Goal: Transaction & Acquisition: Subscribe to service/newsletter

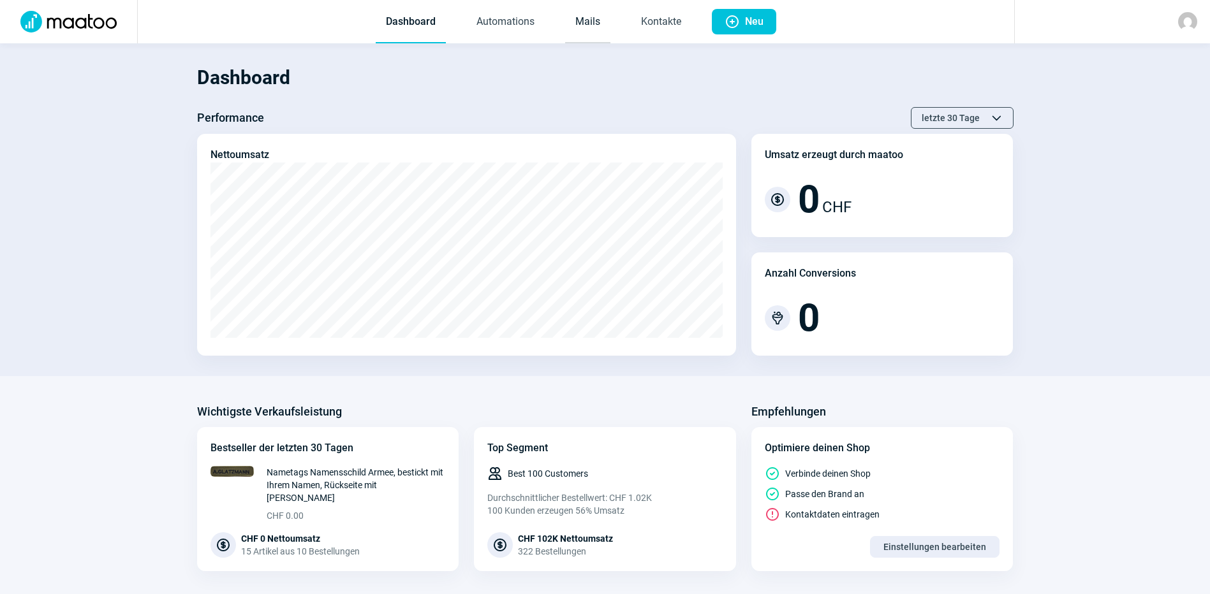
click at [582, 17] on link "Mails" at bounding box center [587, 22] width 45 height 42
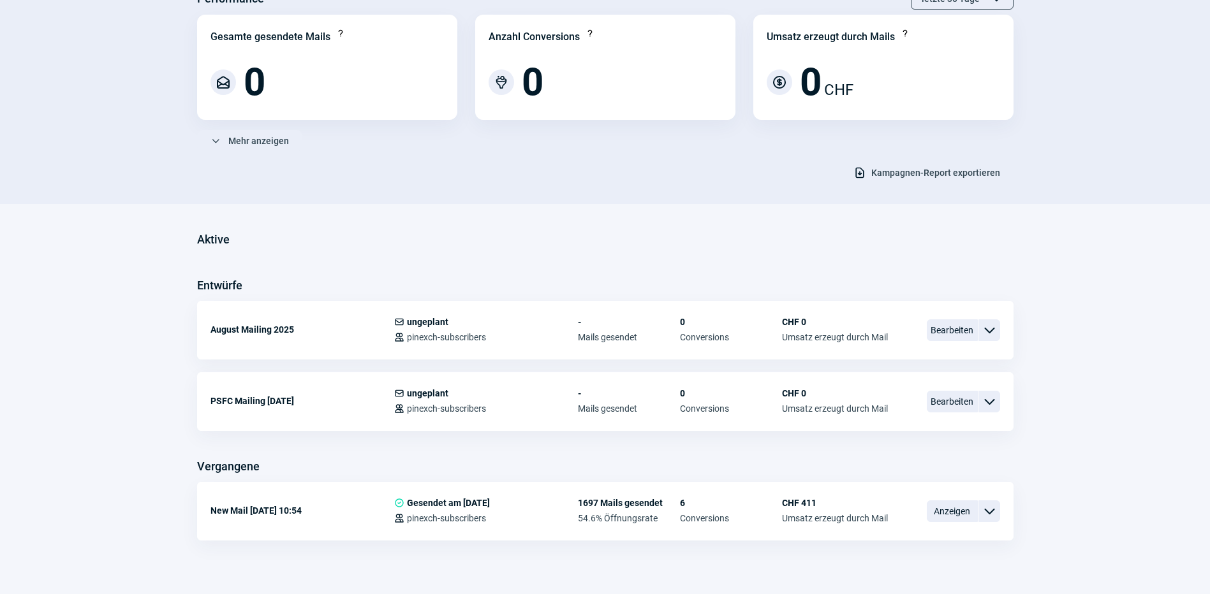
scroll to position [128, 0]
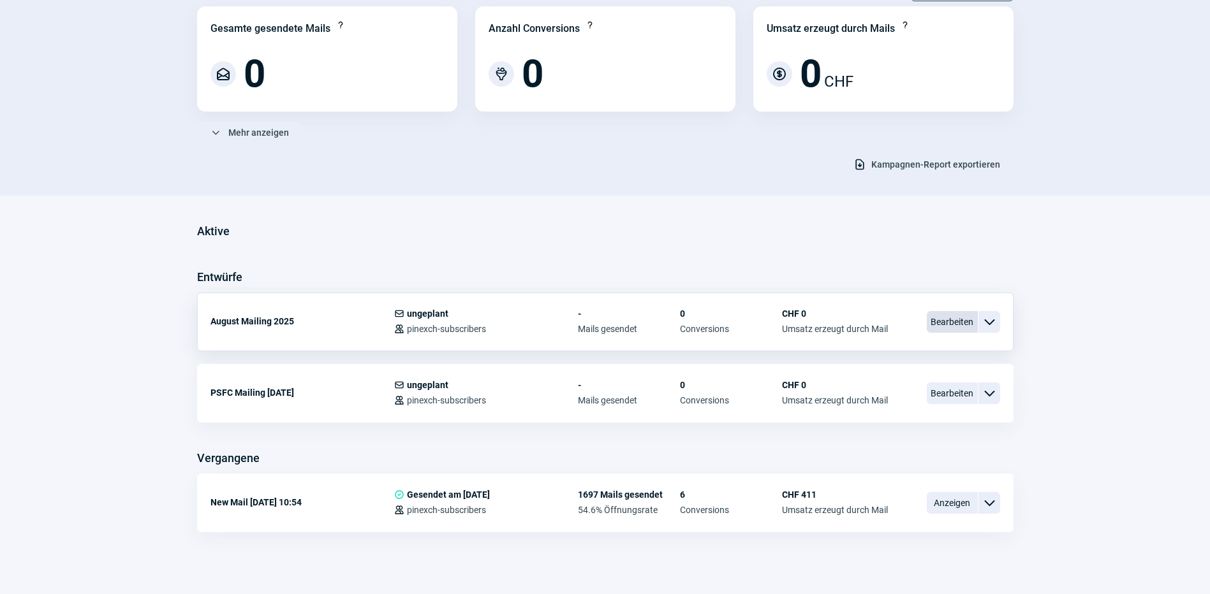
click at [947, 321] on span "Bearbeiten" at bounding box center [952, 322] width 51 height 22
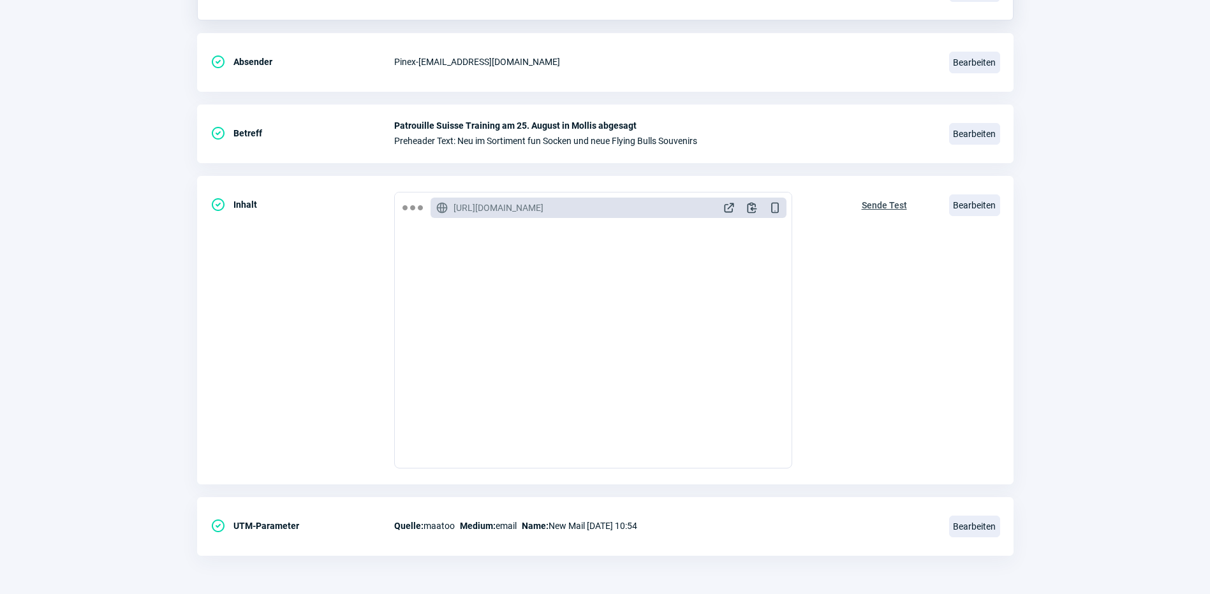
scroll to position [128, 0]
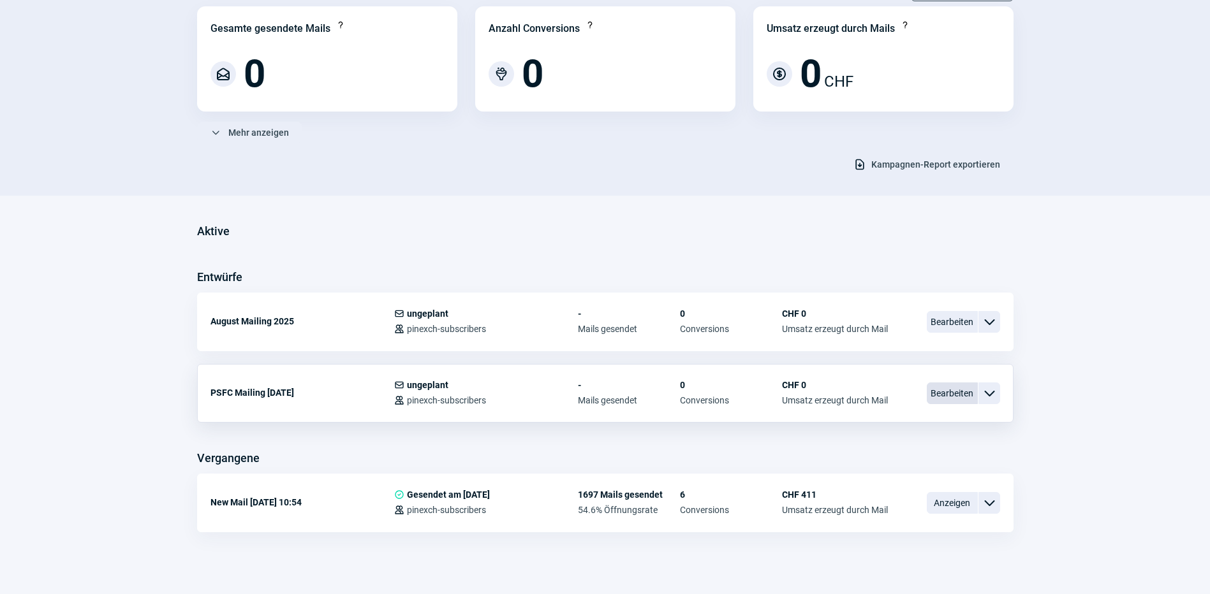
click at [975, 400] on span "Bearbeiten" at bounding box center [952, 394] width 51 height 22
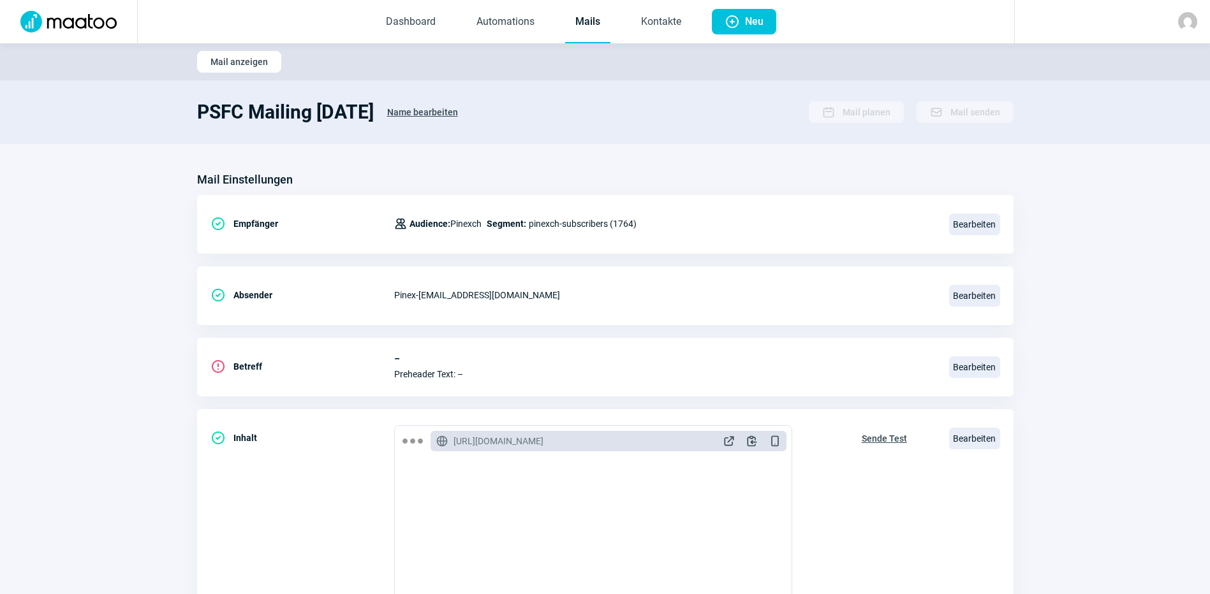
click at [1113, 346] on section "Mail Einstellungen CheckCircle icon Empfänger Users icon Audience: Pinexch Segm…" at bounding box center [605, 486] width 1210 height 684
click at [981, 368] on span "Bearbeiten" at bounding box center [974, 368] width 51 height 22
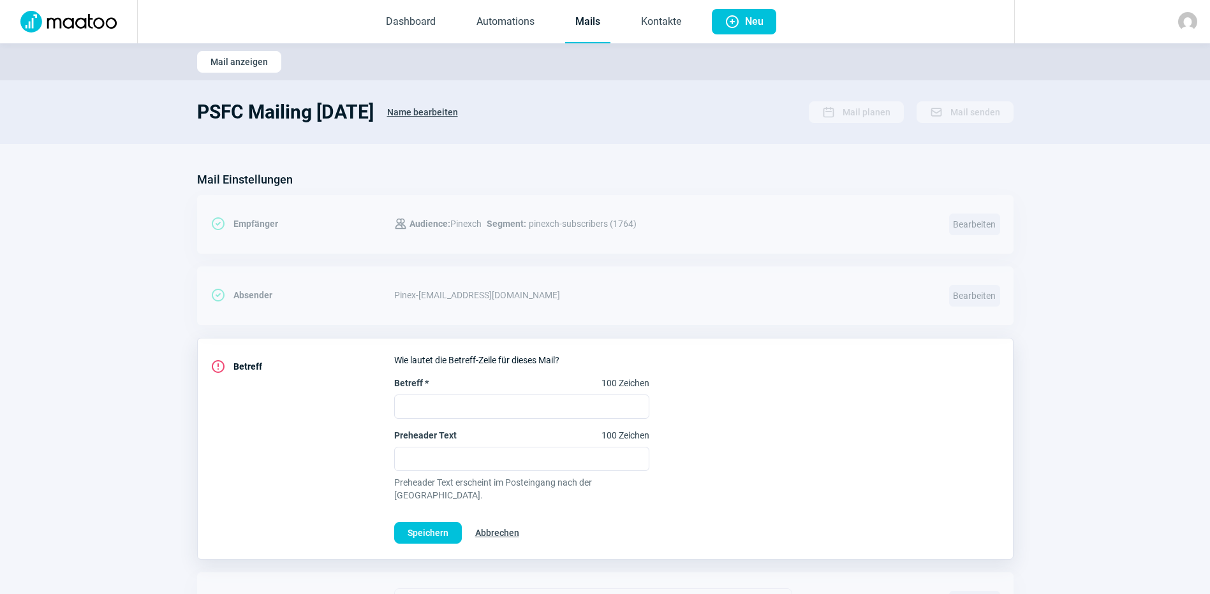
click at [506, 523] on span "Abbrechen" at bounding box center [497, 533] width 44 height 20
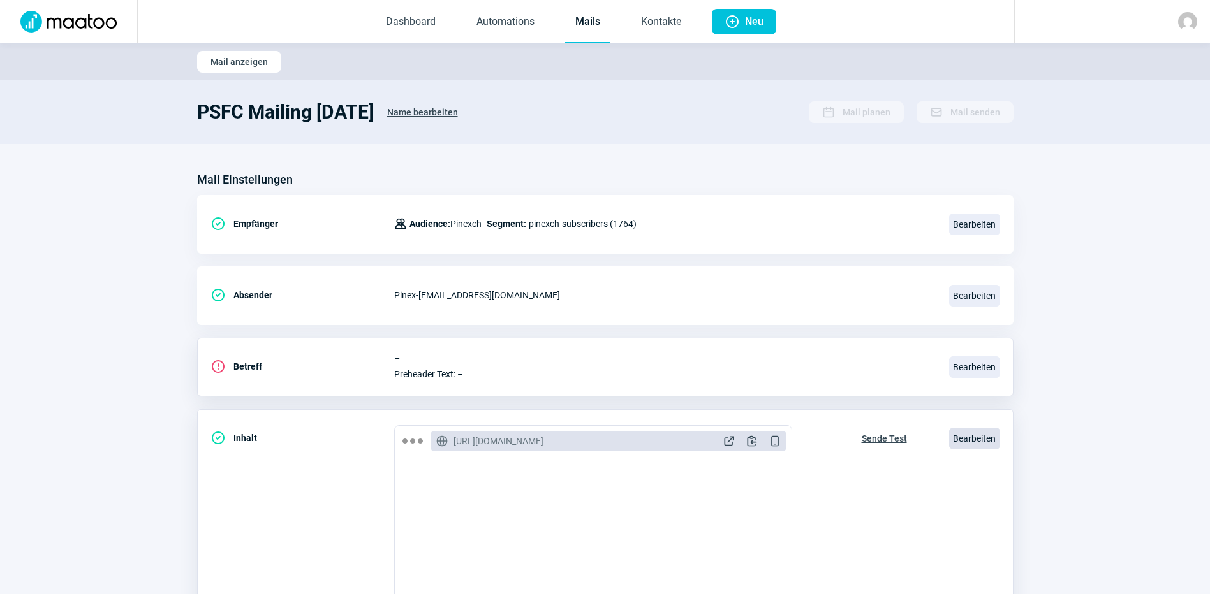
click at [966, 438] on span "Bearbeiten" at bounding box center [974, 439] width 51 height 22
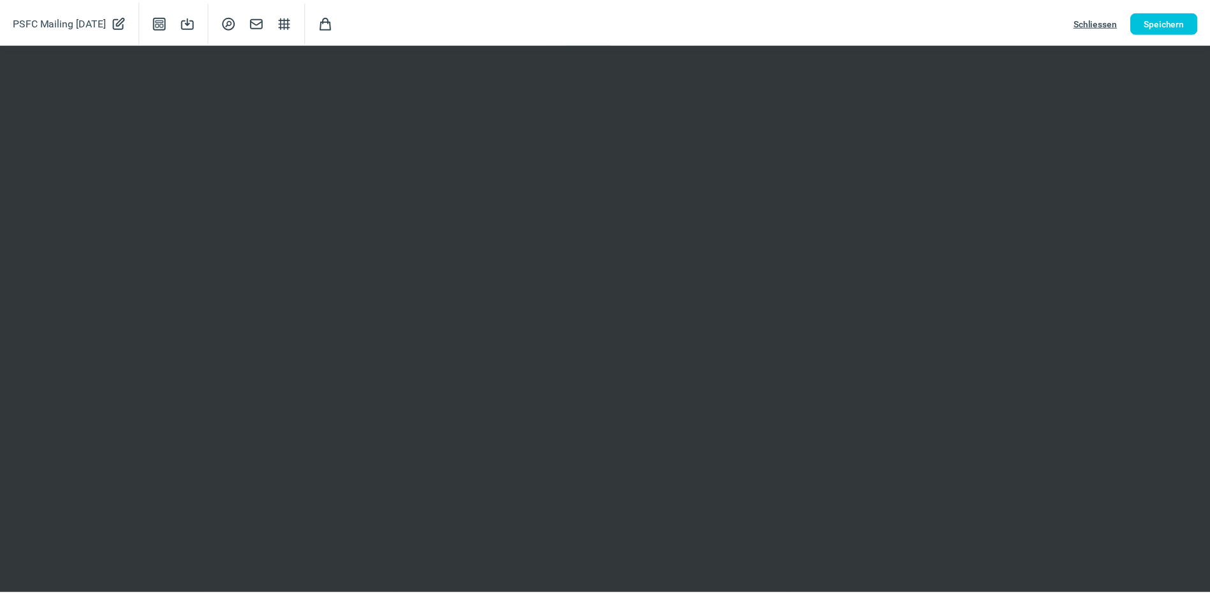
scroll to position [128, 0]
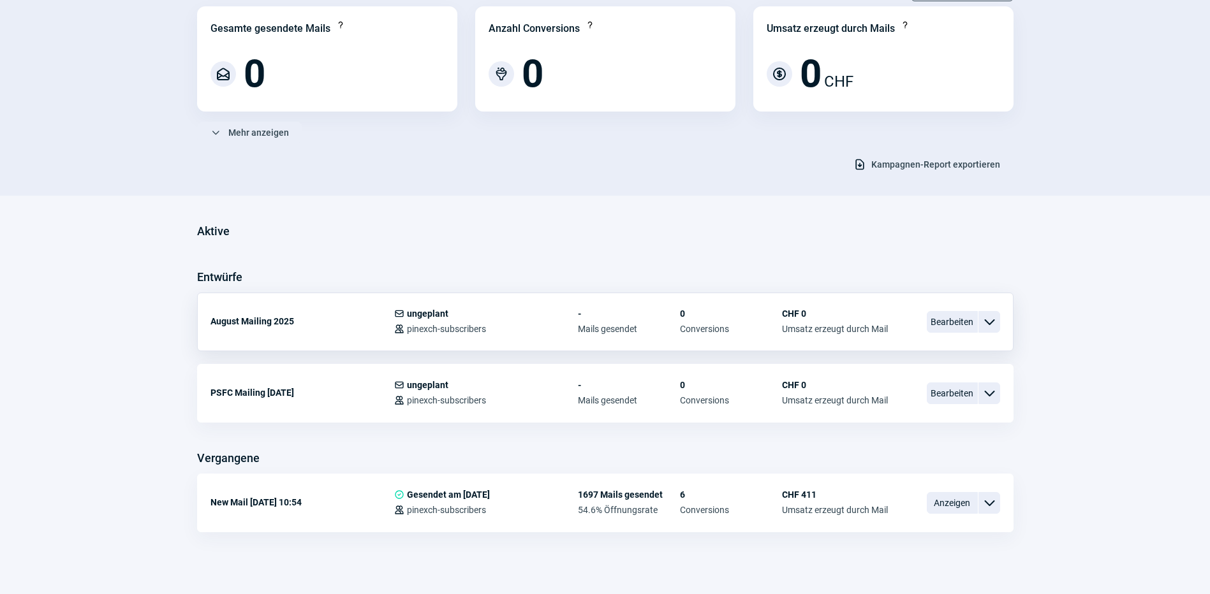
click at [987, 314] on span "ChevronDown icon" at bounding box center [989, 321] width 15 height 15
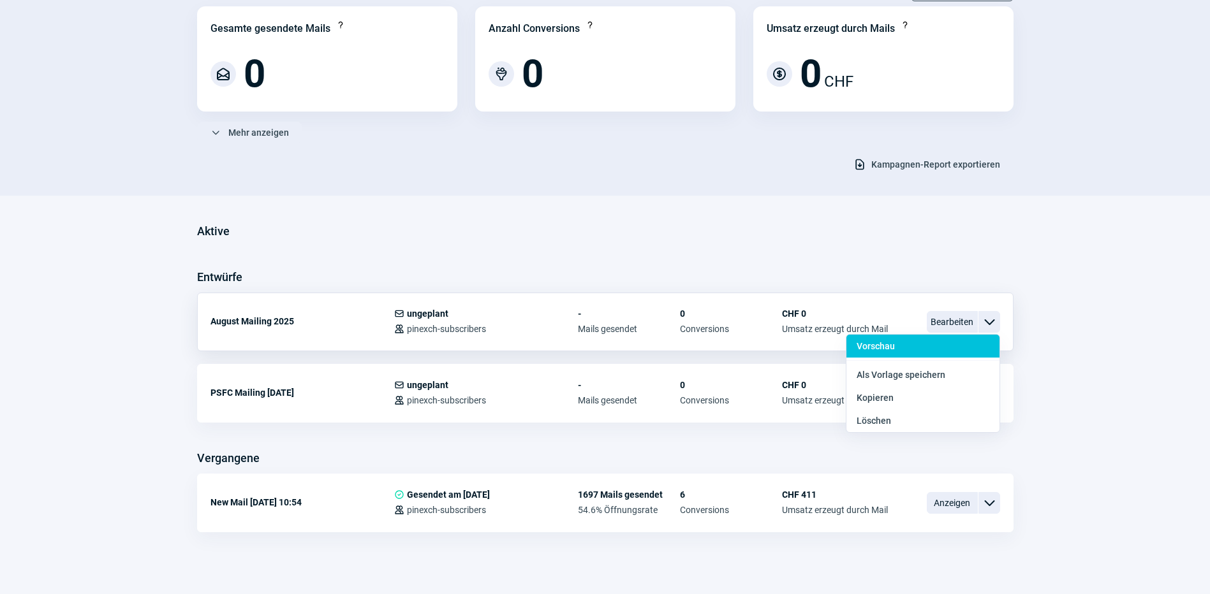
click at [922, 364] on div "Vorschau" at bounding box center [922, 375] width 153 height 23
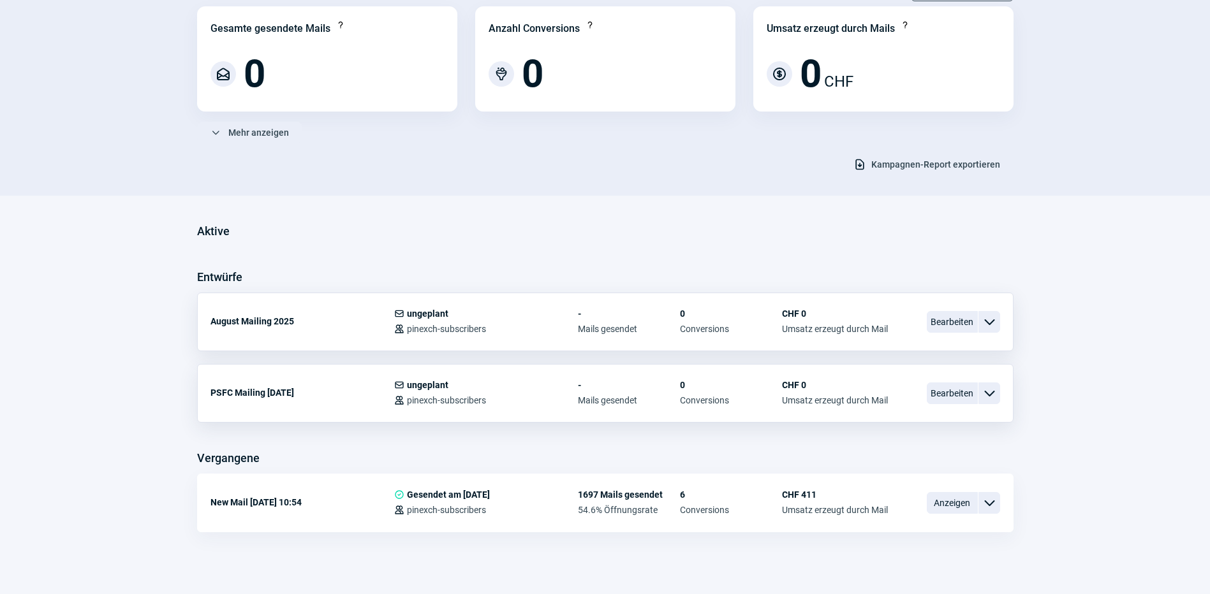
click at [986, 391] on span "ChevronDown icon" at bounding box center [989, 393] width 15 height 15
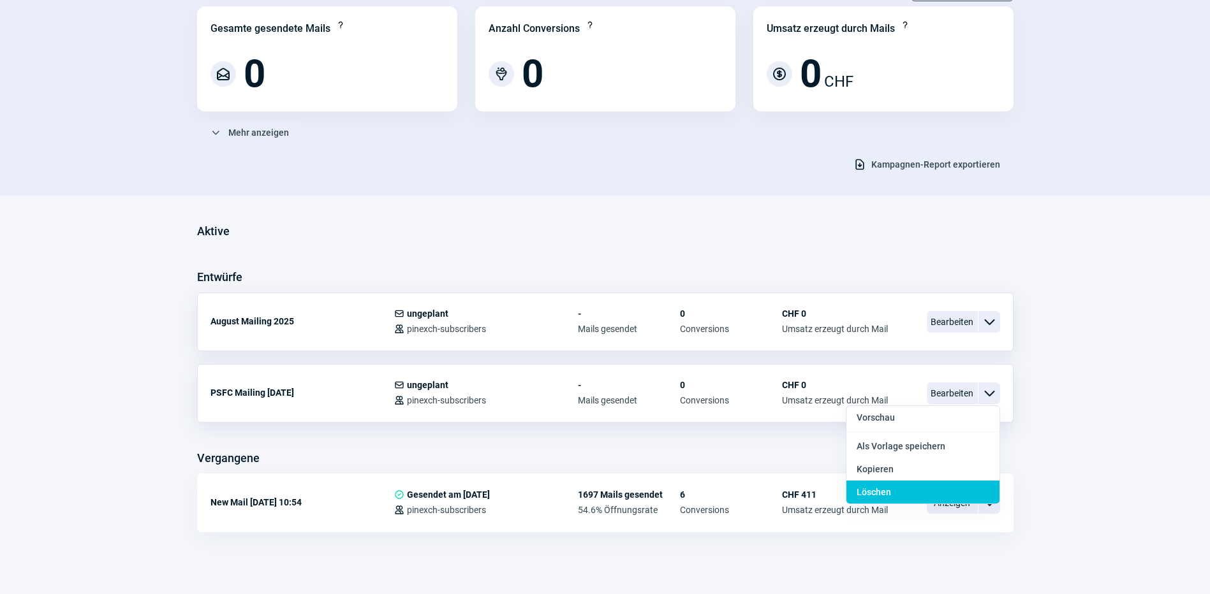
click at [894, 495] on div "Löschen" at bounding box center [922, 492] width 153 height 23
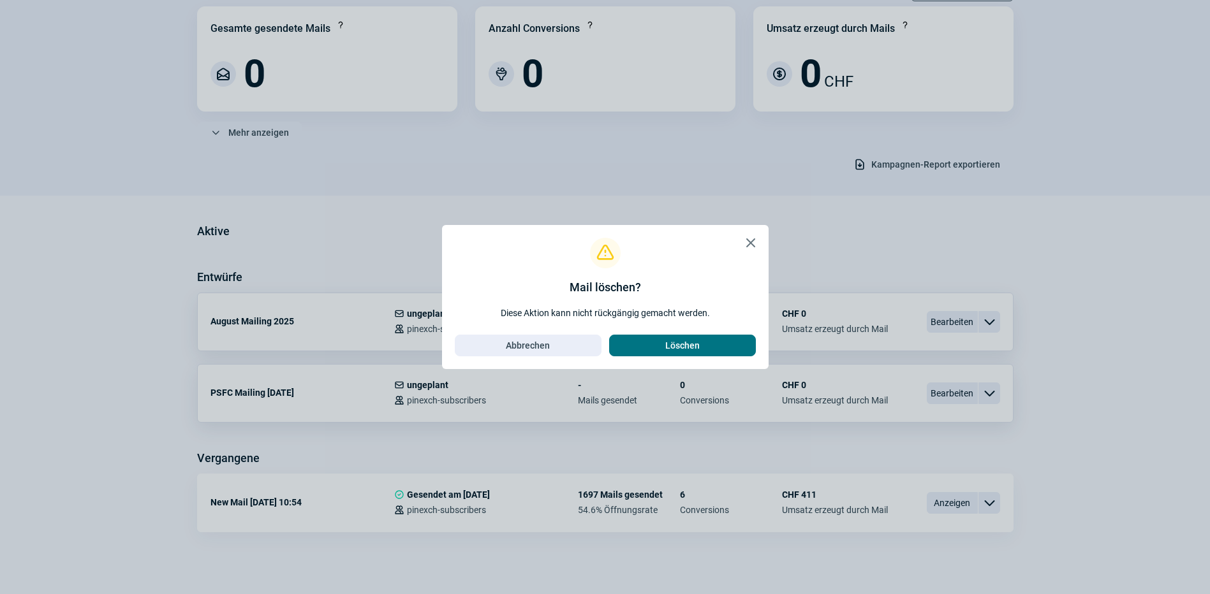
click at [695, 341] on span "Löschen" at bounding box center [682, 345] width 34 height 20
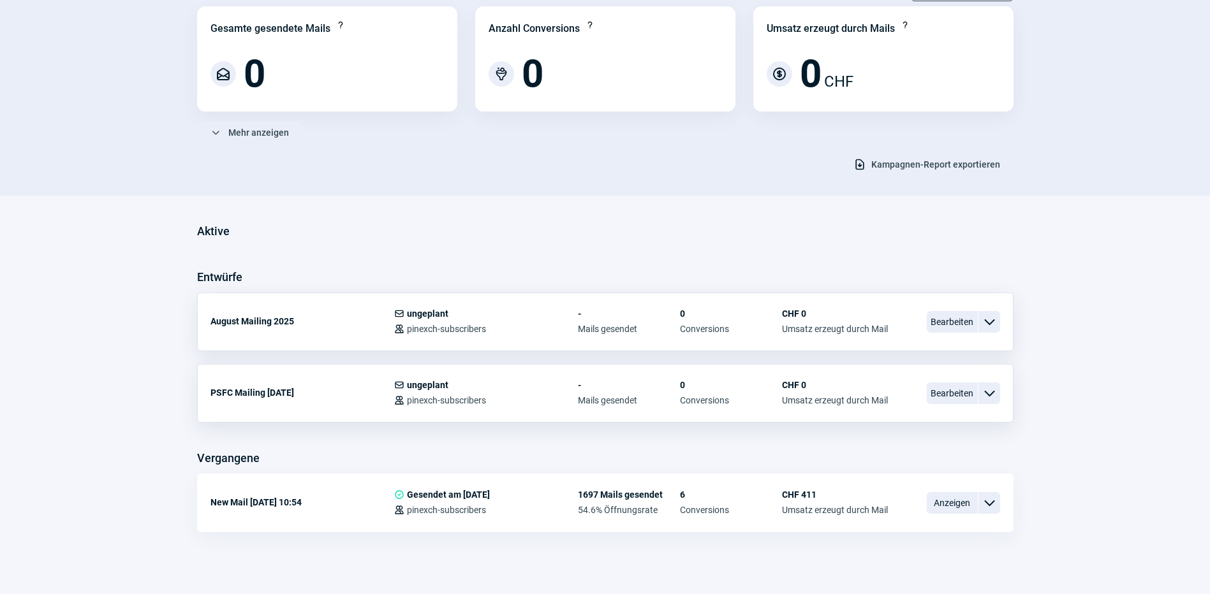
scroll to position [68, 0]
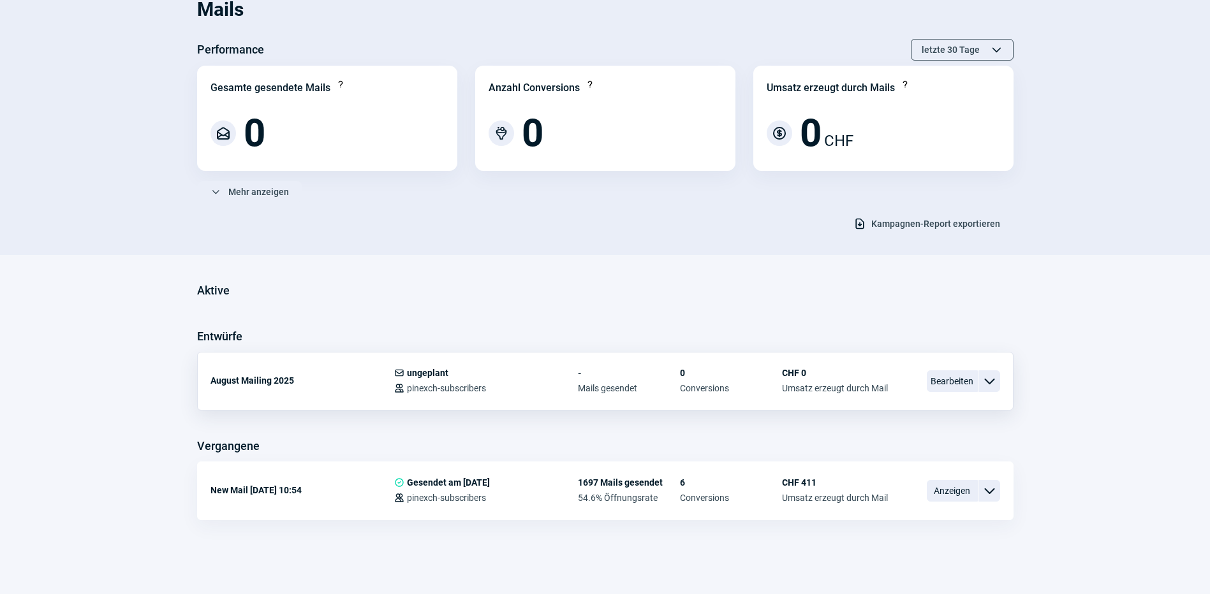
click at [989, 380] on span "ChevronDown icon" at bounding box center [989, 381] width 15 height 15
click at [960, 378] on span "Bearbeiten" at bounding box center [952, 382] width 51 height 22
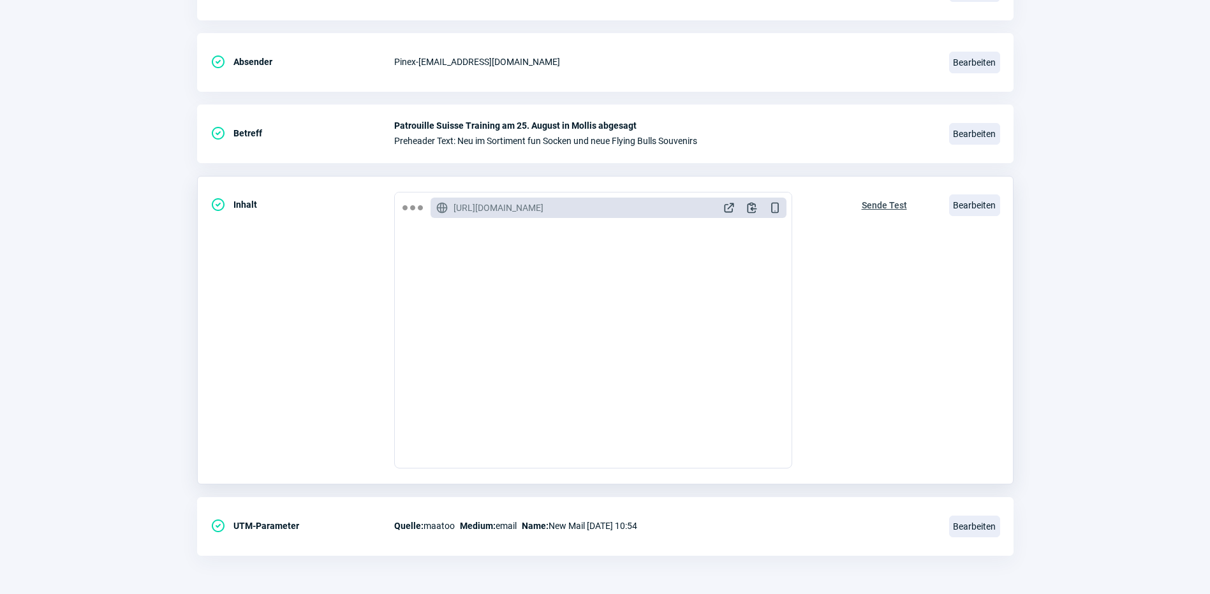
scroll to position [142, 0]
click at [883, 197] on span "Sende Test" at bounding box center [884, 205] width 45 height 20
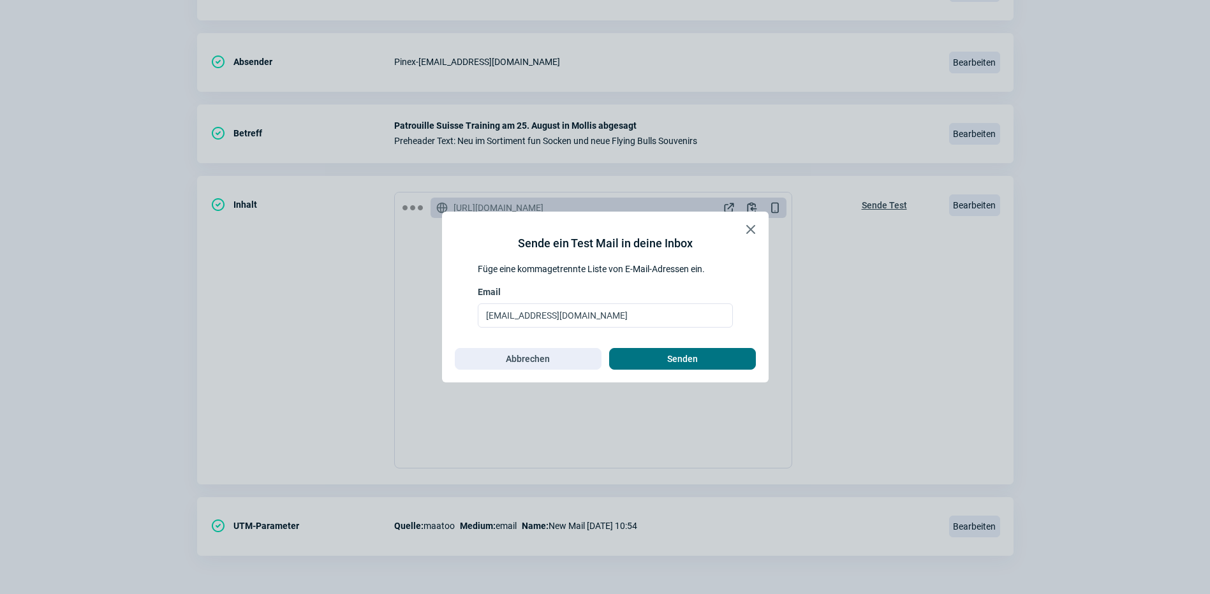
click at [646, 350] on span "Senden" at bounding box center [683, 359] width 120 height 20
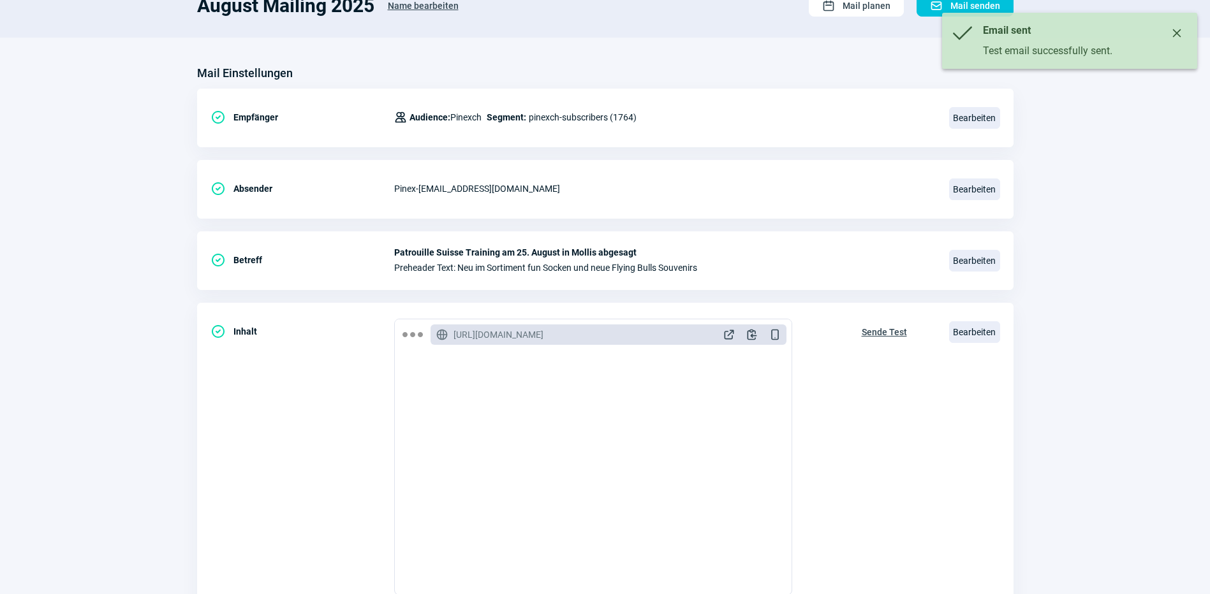
scroll to position [106, 0]
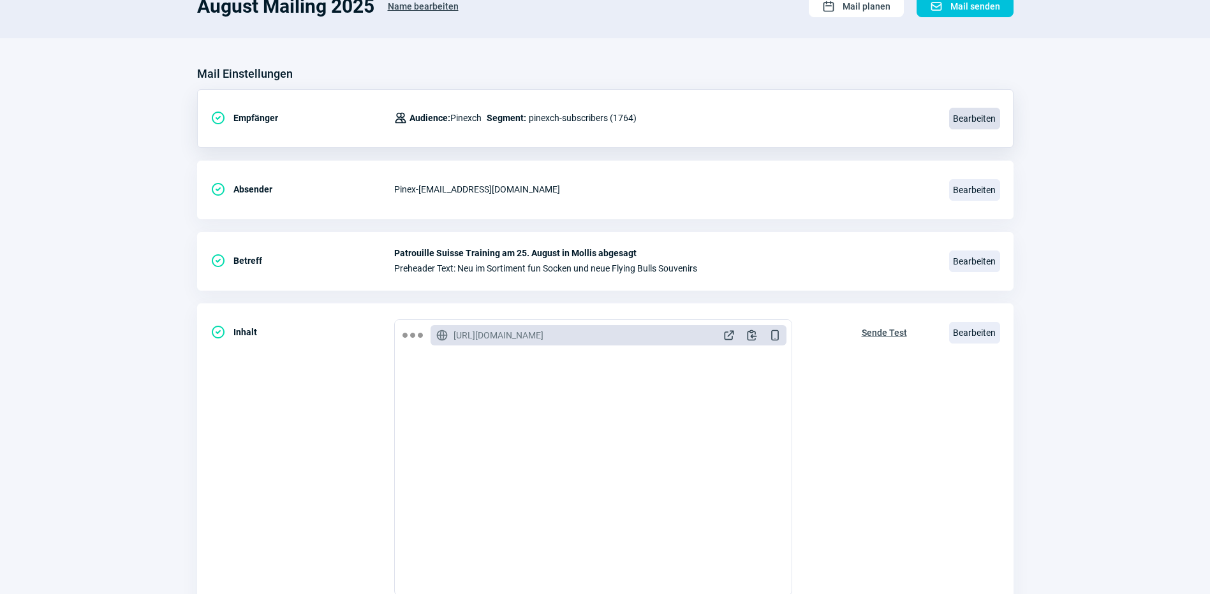
click at [984, 110] on span "Bearbeiten" at bounding box center [974, 119] width 51 height 22
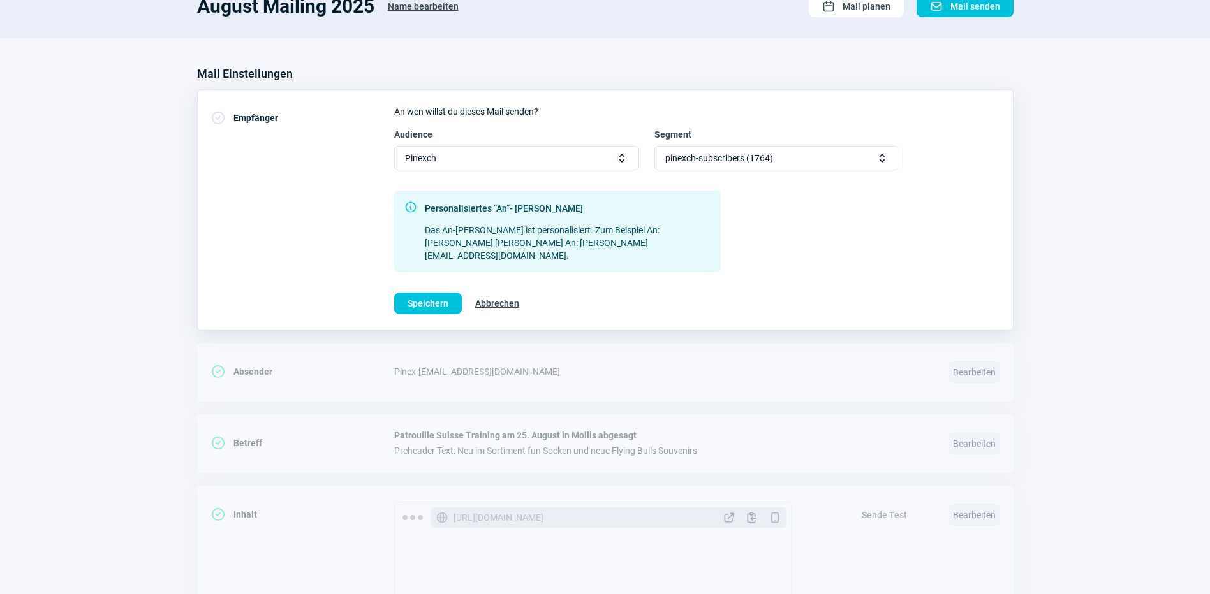
click at [623, 161] on span "Selector icon" at bounding box center [621, 158] width 13 height 13
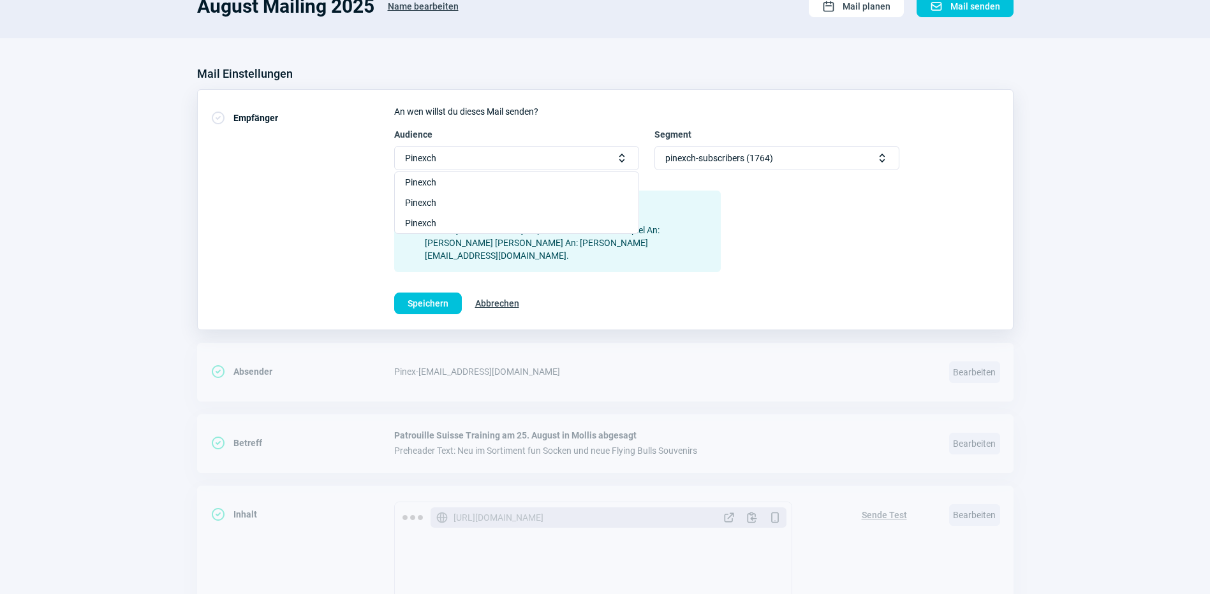
click at [623, 161] on span "Selector icon" at bounding box center [621, 158] width 13 height 13
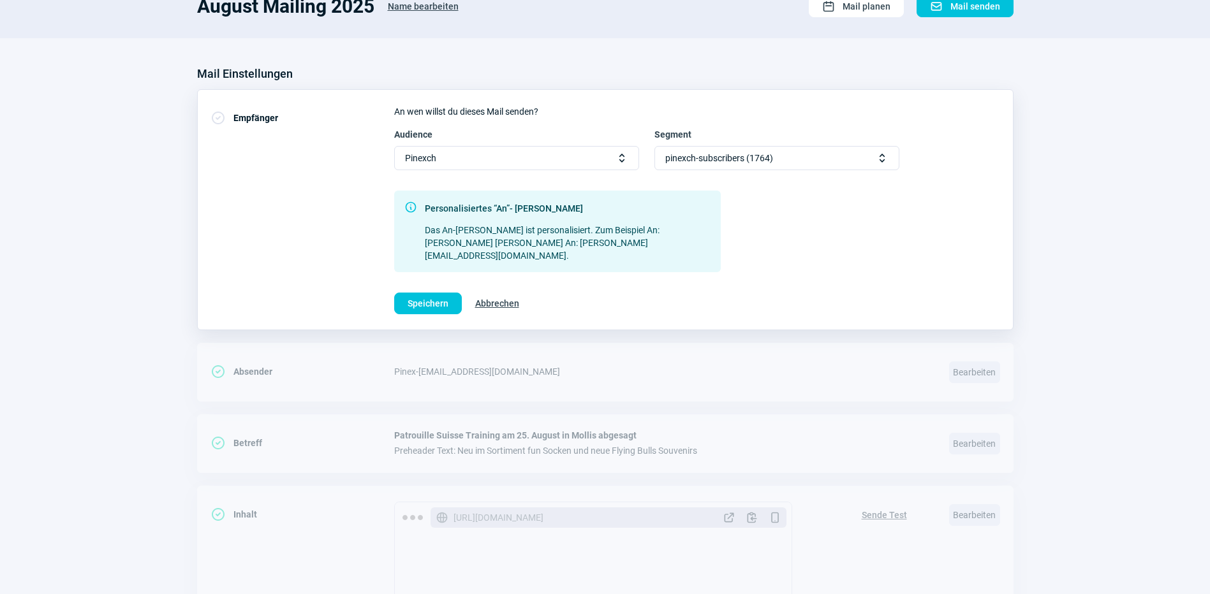
click at [881, 163] on span "Selector icon" at bounding box center [882, 158] width 13 height 13
click at [439, 293] on span "Speichern" at bounding box center [428, 303] width 41 height 20
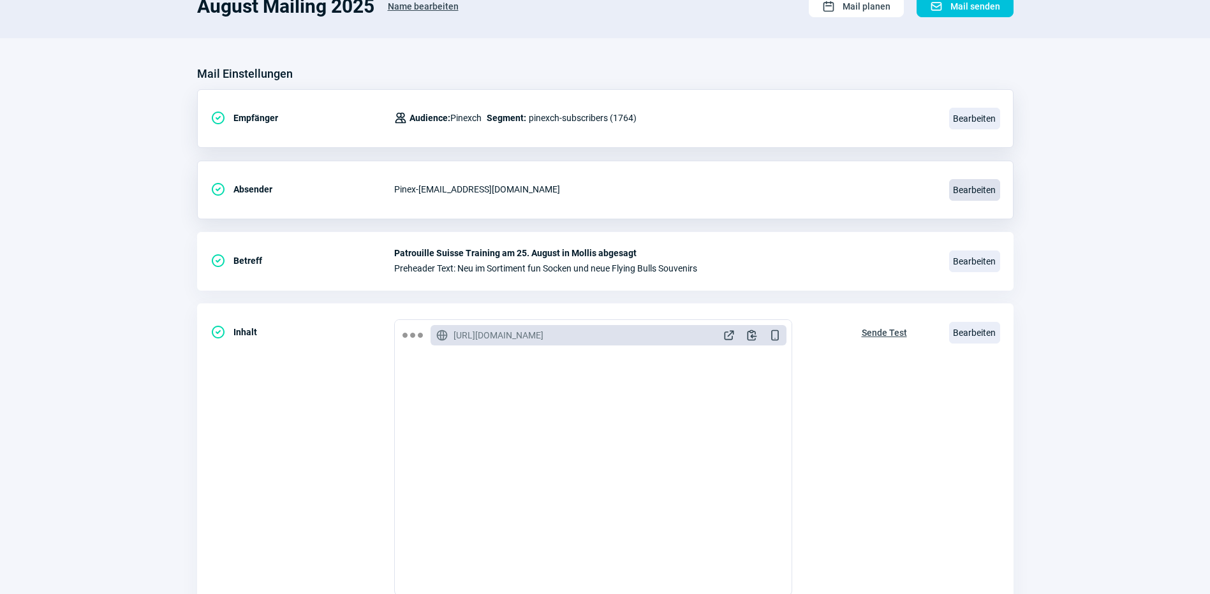
click at [980, 190] on span "Bearbeiten" at bounding box center [974, 190] width 51 height 22
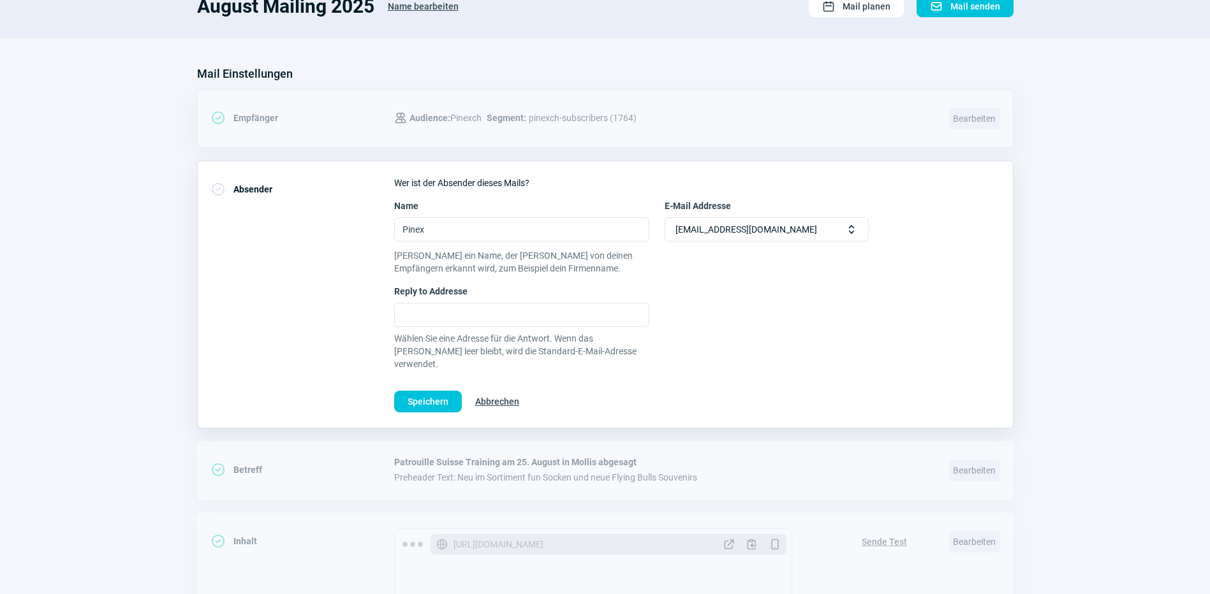
click at [848, 230] on span "Selector icon" at bounding box center [851, 229] width 13 height 13
click at [527, 237] on input "Pinex" at bounding box center [521, 229] width 255 height 24
type input "Pinex GmbH"
click at [465, 318] on input "Reply to Addresse" at bounding box center [521, 315] width 255 height 24
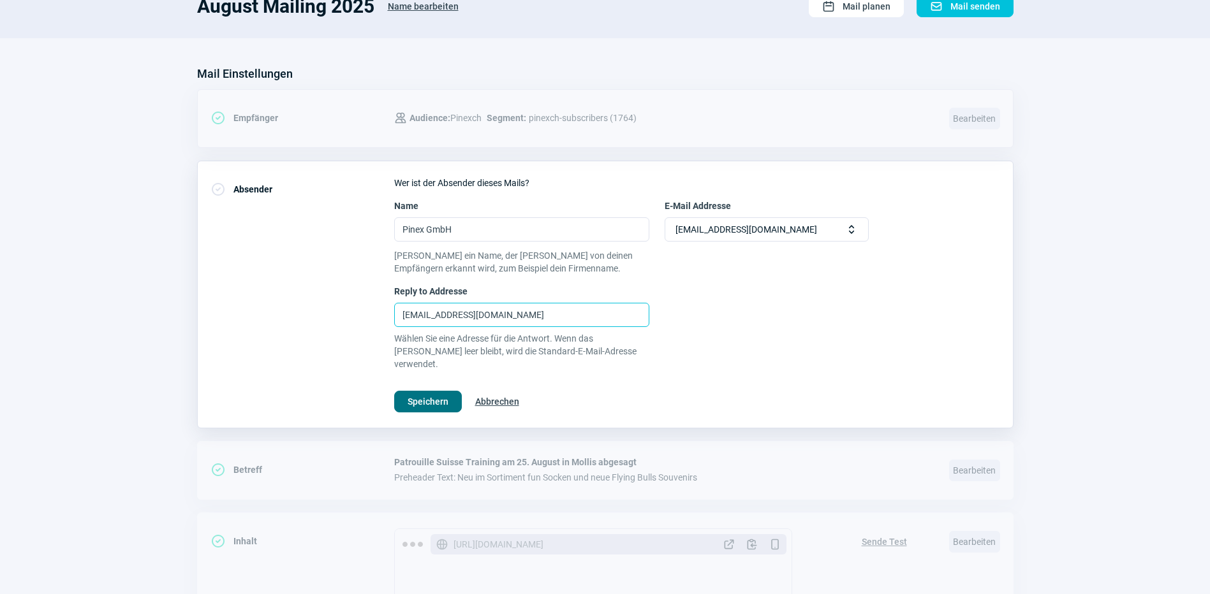
type input "[EMAIL_ADDRESS][DOMAIN_NAME]"
click at [432, 392] on span "Speichern" at bounding box center [428, 402] width 41 height 20
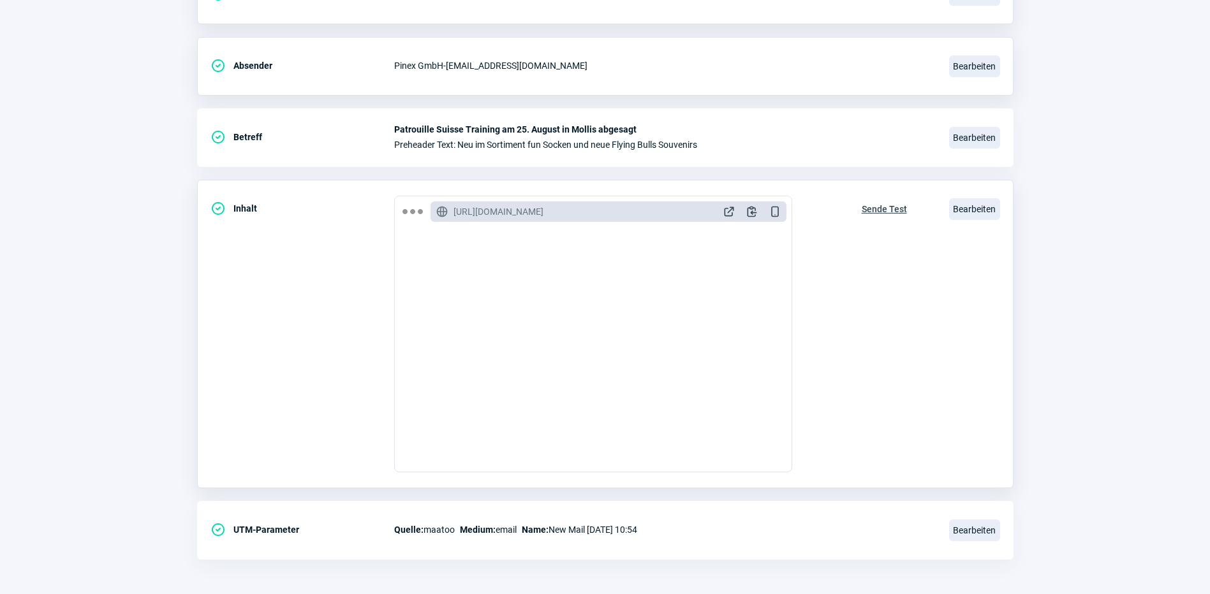
scroll to position [233, 0]
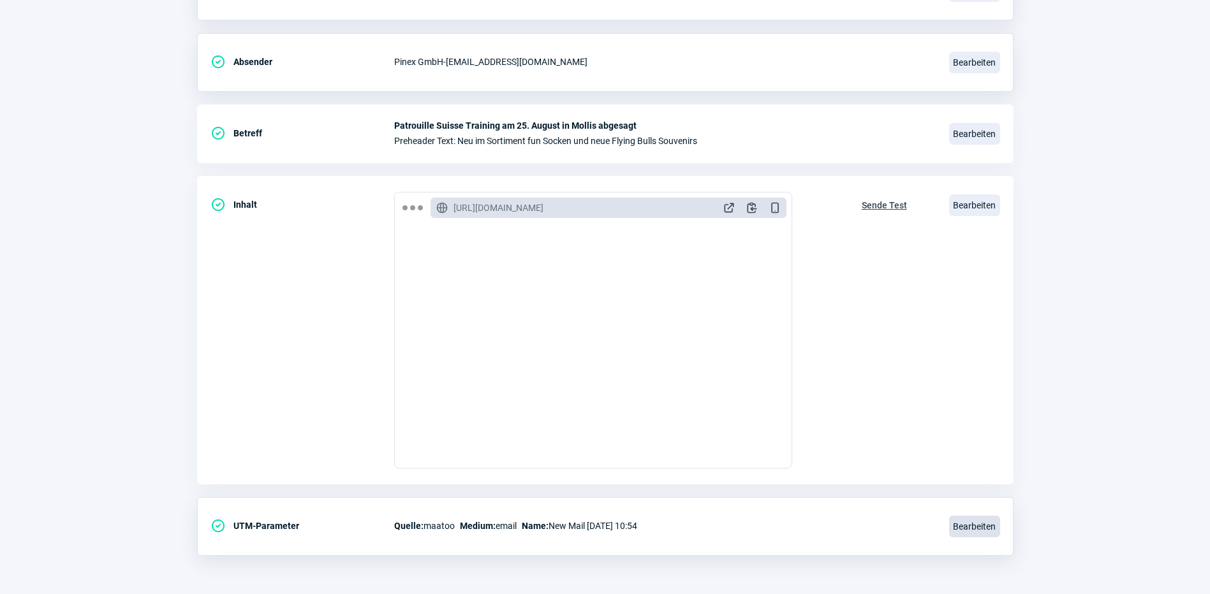
click at [984, 526] on span "Bearbeiten" at bounding box center [974, 527] width 51 height 22
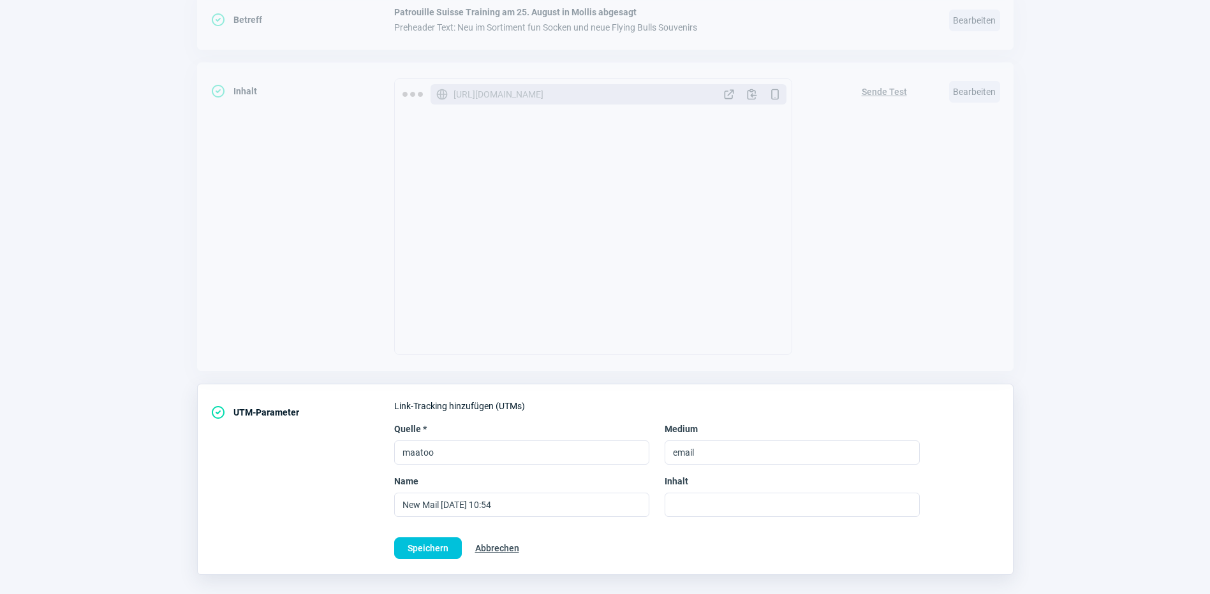
scroll to position [361, 0]
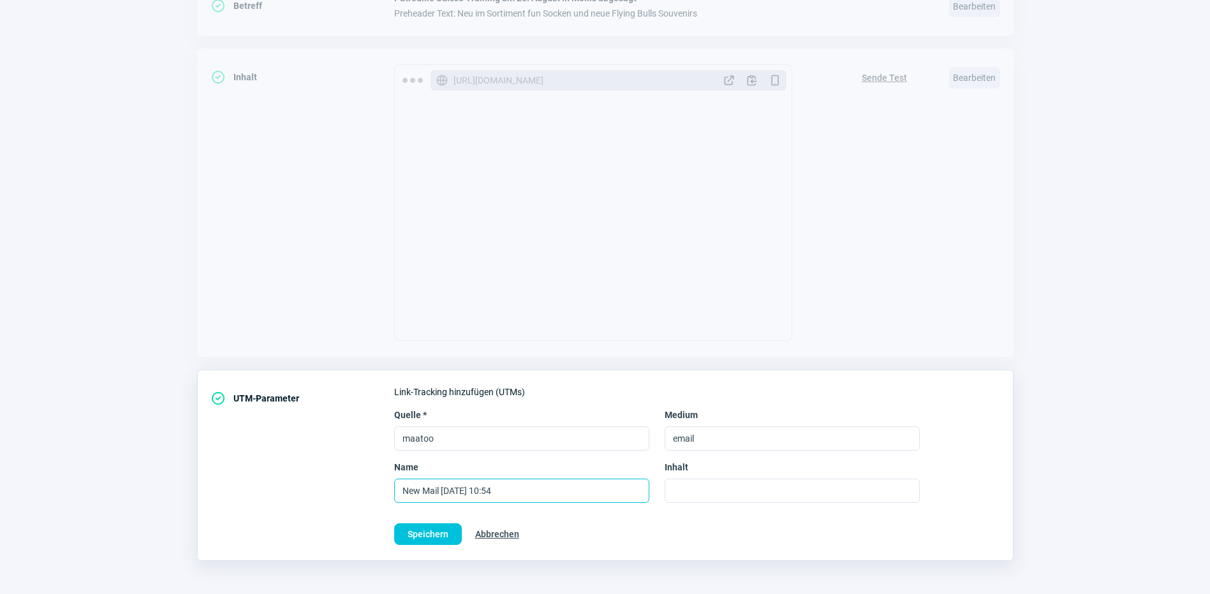
drag, startPoint x: 548, startPoint y: 495, endPoint x: 311, endPoint y: 462, distance: 239.6
click at [311, 462] on div "CheckCircle icon UTM-Parameter Link-Tracking hinzufügen (UTMs) Quelle * maatoo …" at bounding box center [605, 465] width 816 height 191
type input "August Mailing 2025"
click at [436, 535] on span "Speichern" at bounding box center [428, 534] width 41 height 20
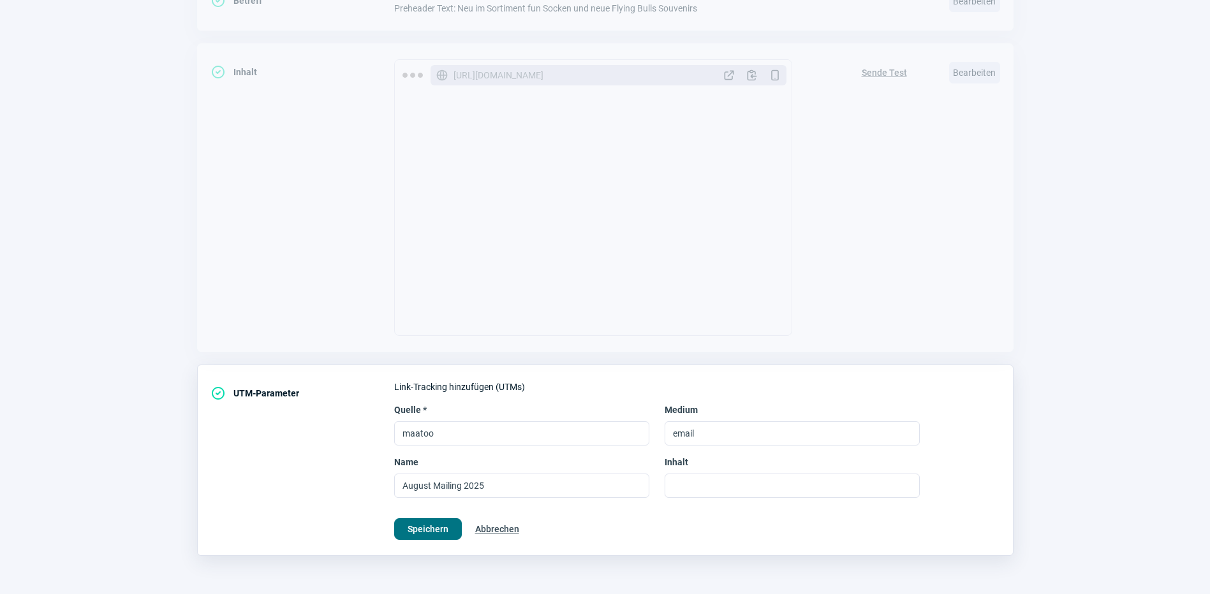
click at [409, 526] on span "Speichern" at bounding box center [428, 529] width 41 height 20
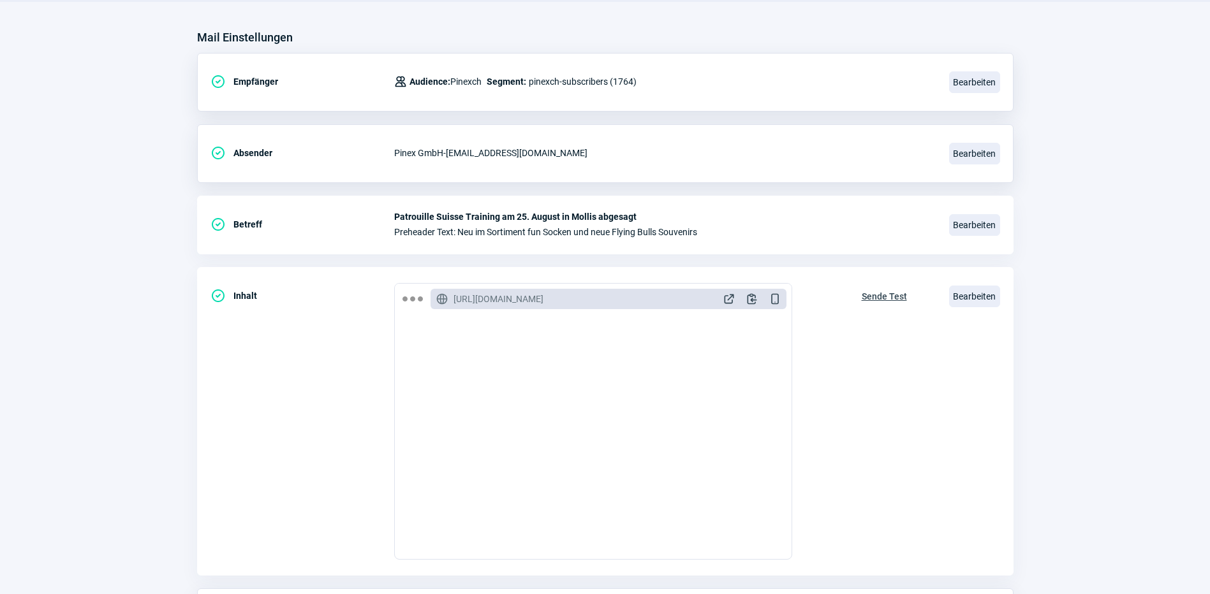
scroll to position [42, 0]
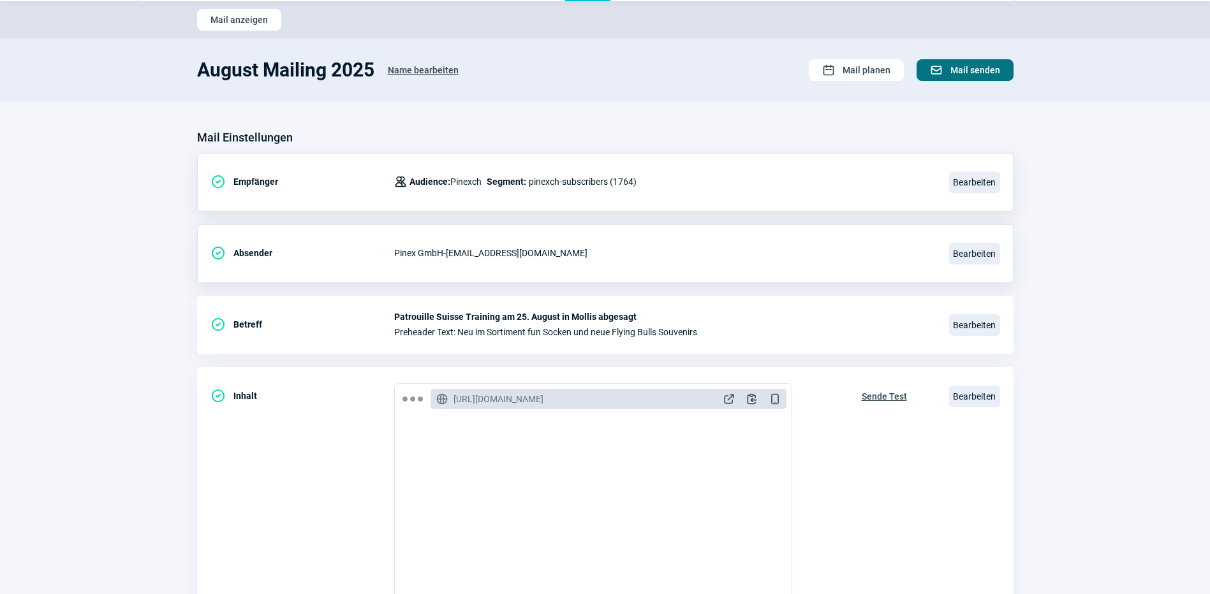
click at [973, 70] on span "Mail senden" at bounding box center [975, 70] width 50 height 20
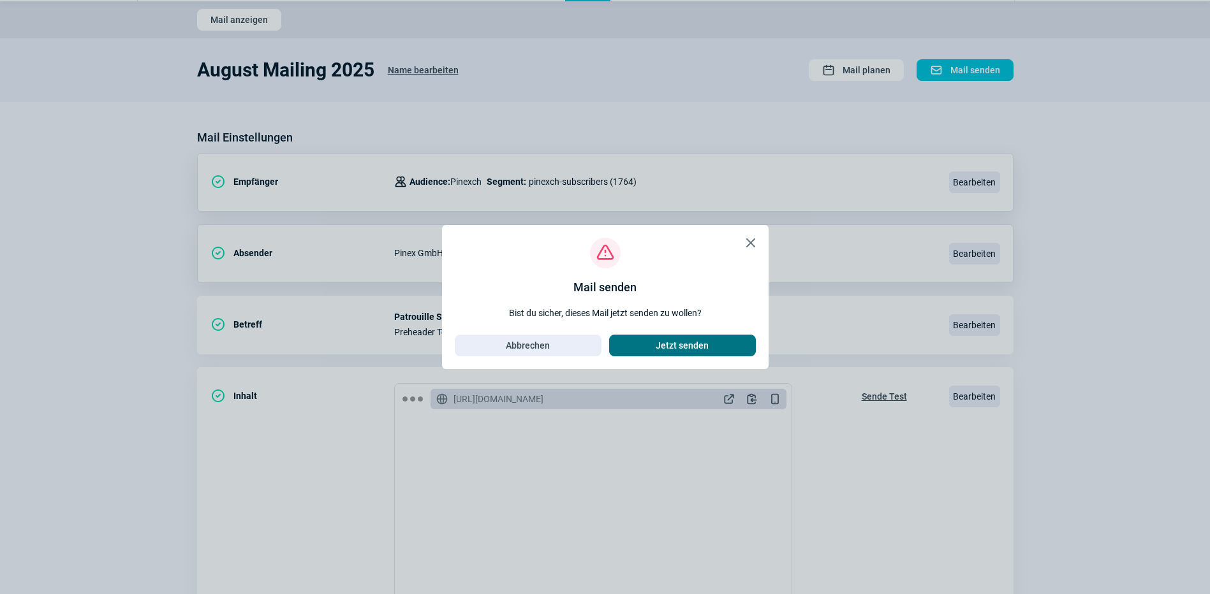
click at [657, 343] on span "Jetzt senden" at bounding box center [682, 345] width 53 height 20
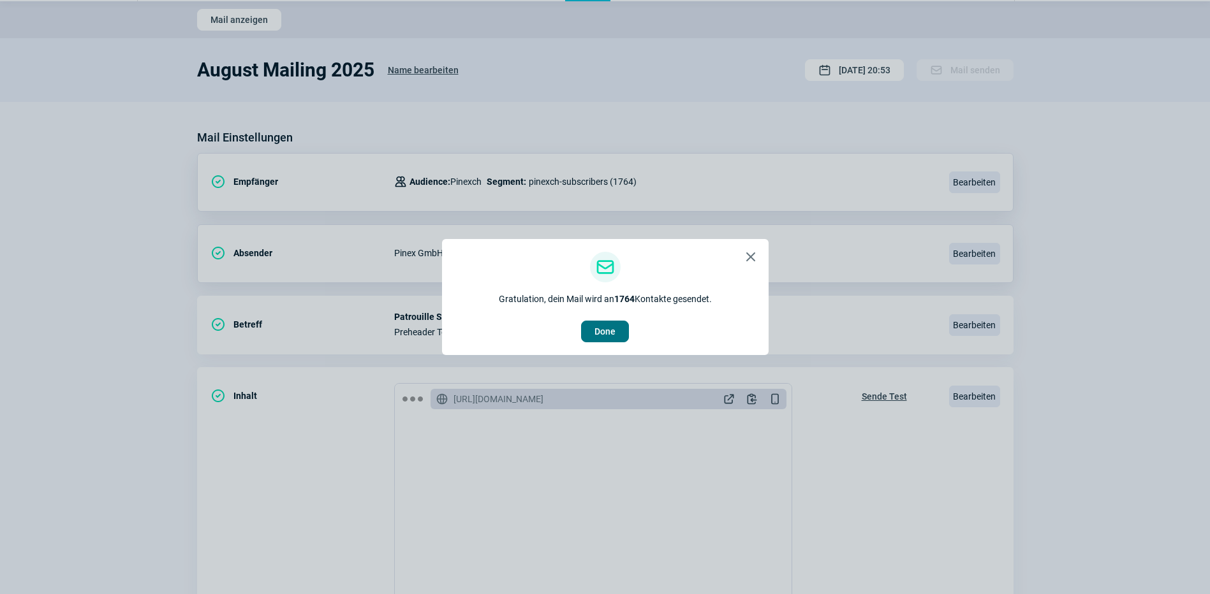
click at [608, 333] on span "Done" at bounding box center [604, 331] width 21 height 20
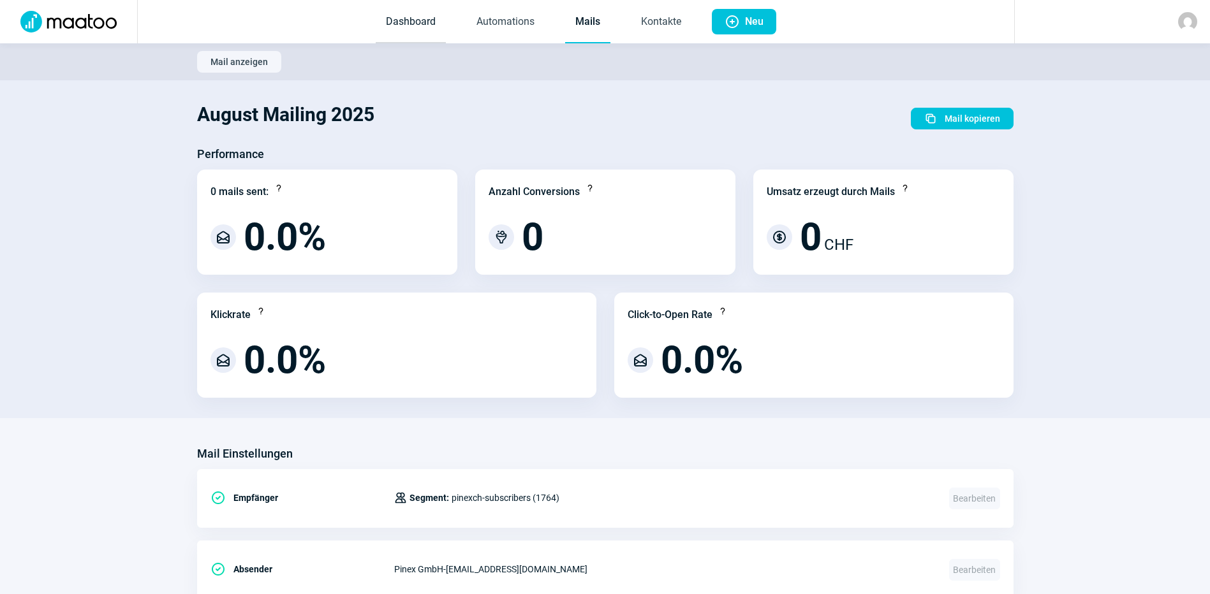
click at [391, 18] on link "Dashboard" at bounding box center [411, 22] width 70 height 42
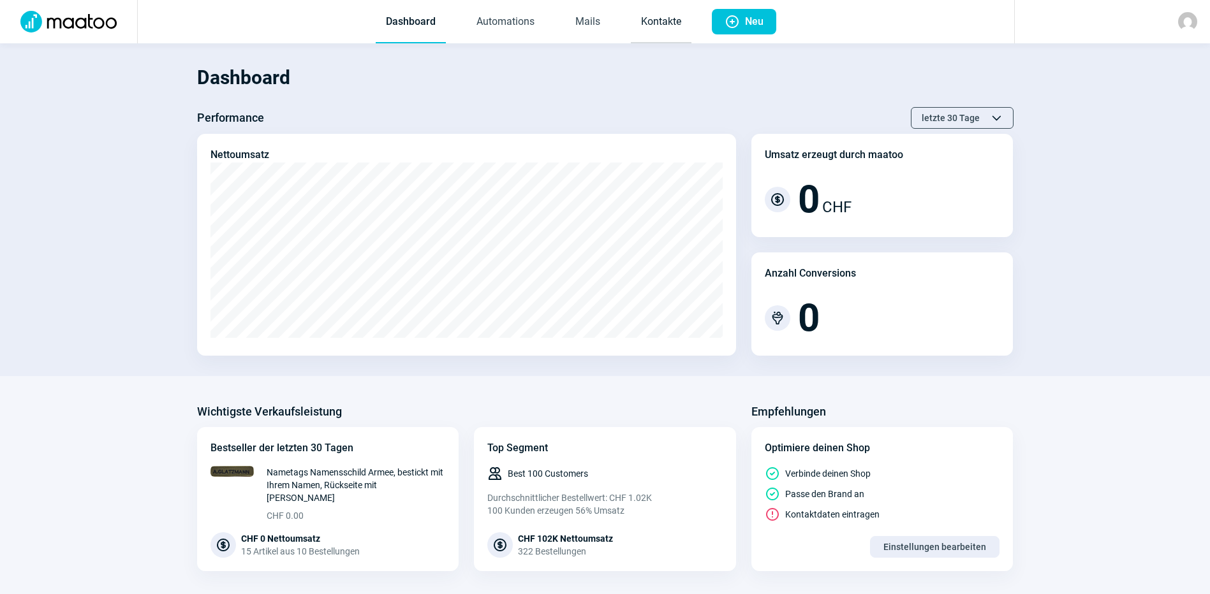
click at [663, 17] on link "Kontakte" at bounding box center [661, 22] width 61 height 42
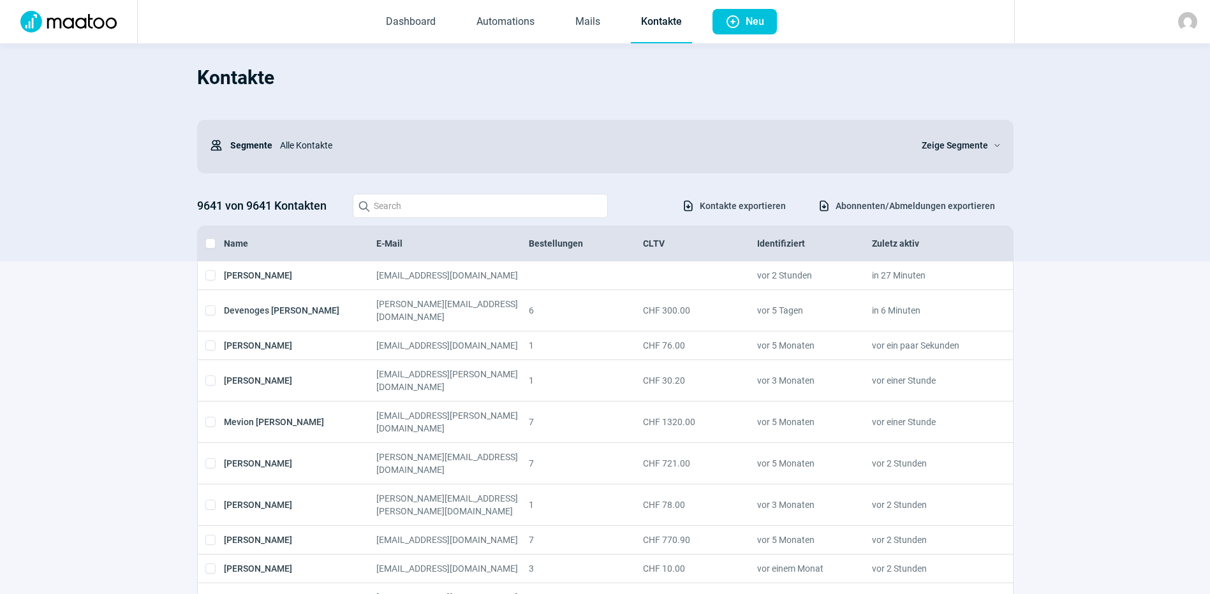
click at [996, 148] on span "ChevronDown icon" at bounding box center [994, 146] width 13 height 8
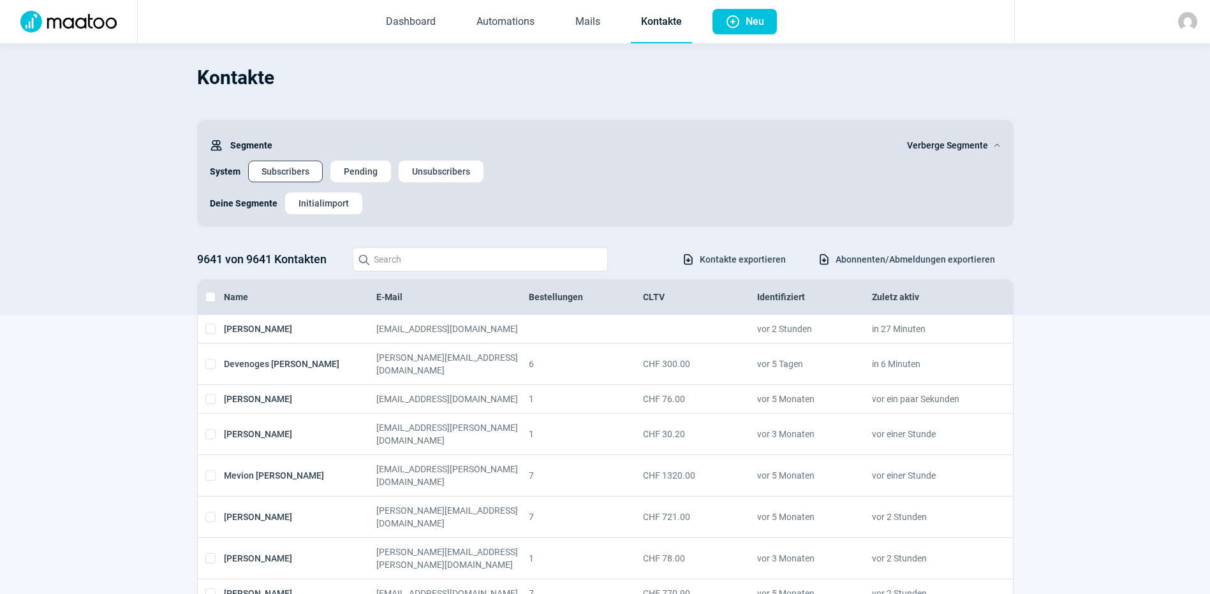
click at [288, 171] on span "Subscribers" at bounding box center [286, 171] width 48 height 20
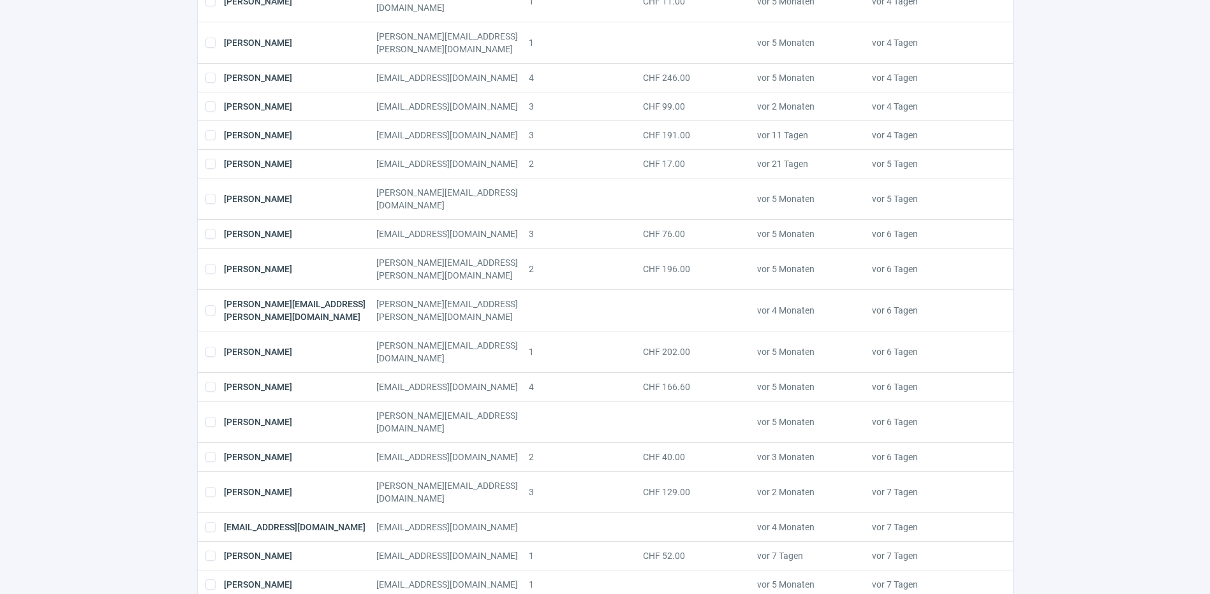
scroll to position [1265, 0]
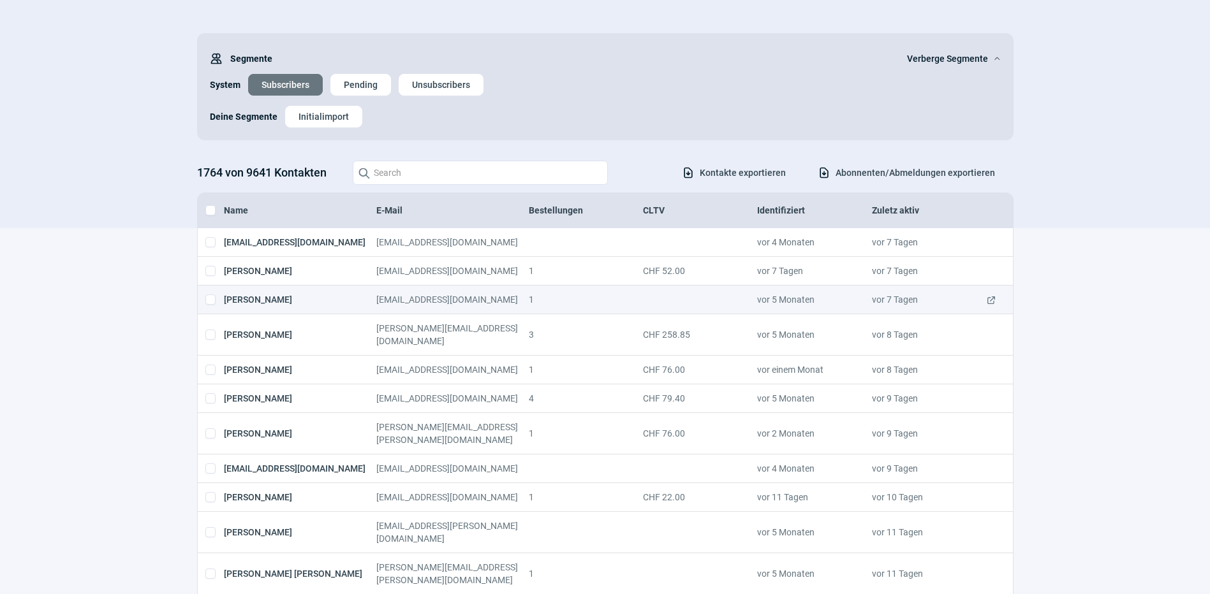
scroll to position [0, 0]
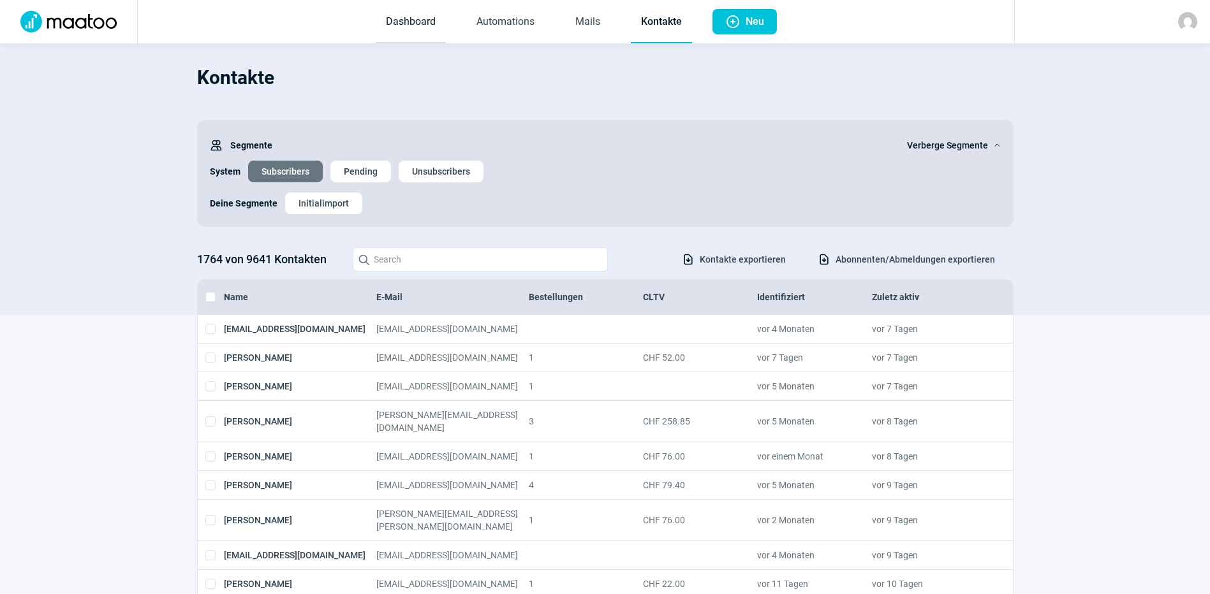
click at [405, 22] on link "Dashboard" at bounding box center [411, 22] width 70 height 42
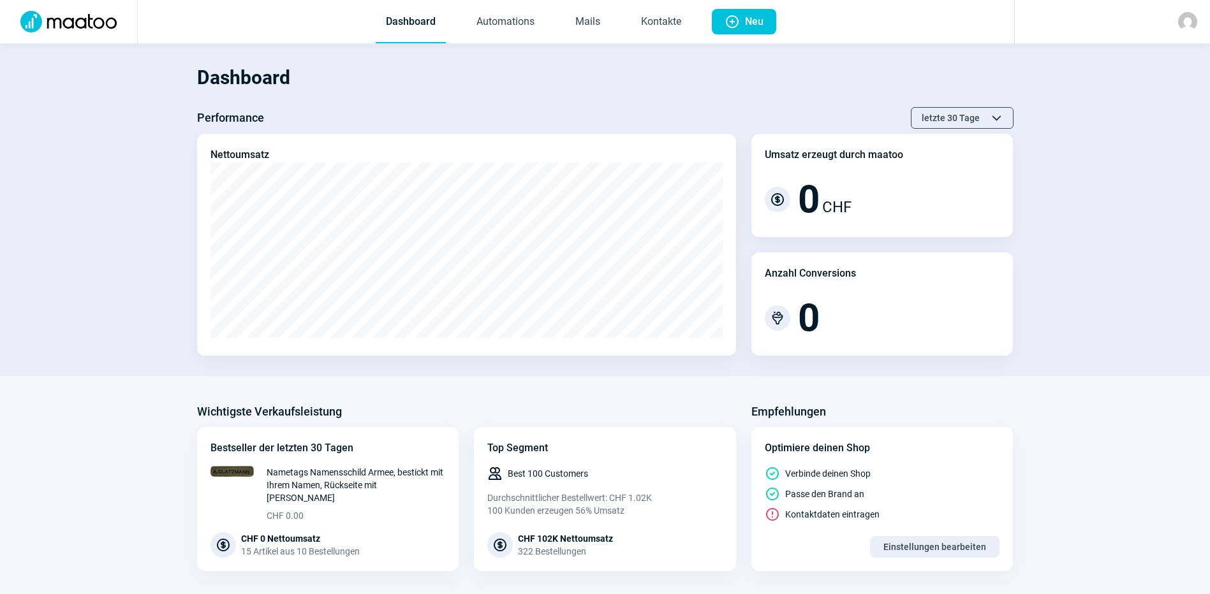
click at [1186, 25] on img at bounding box center [1187, 21] width 19 height 19
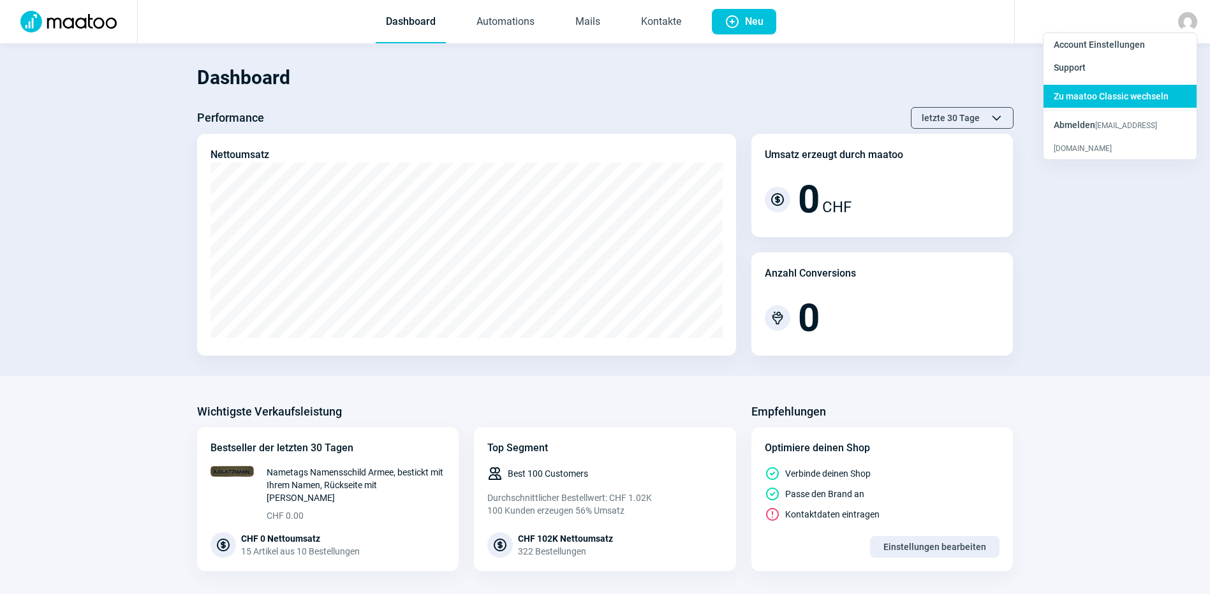
click at [1121, 96] on span "Zu maatoo Classic wechseln" at bounding box center [1111, 96] width 115 height 10
